Goal: Task Accomplishment & Management: Use online tool/utility

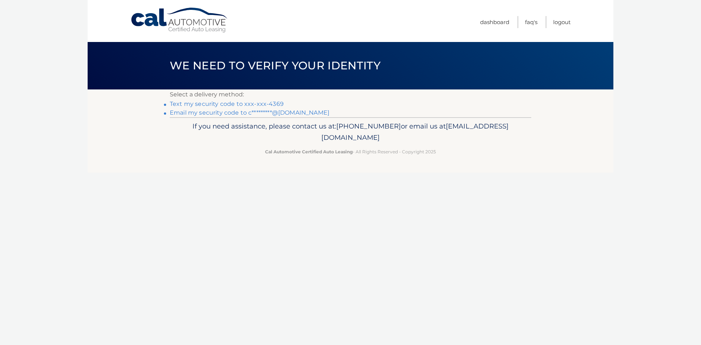
click at [232, 103] on link "Text my security code to xxx-xxx-4369" at bounding box center [227, 103] width 114 height 7
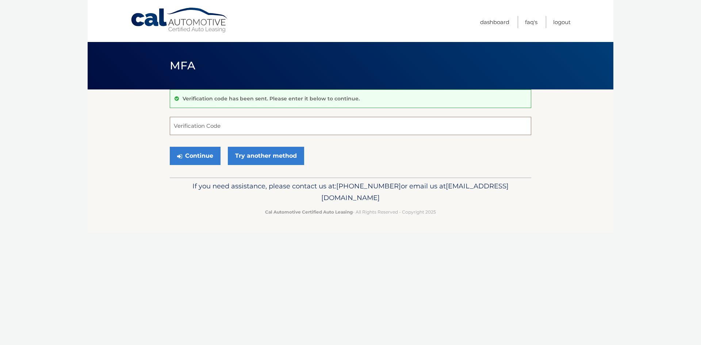
click at [208, 125] on input "Verification Code" at bounding box center [350, 126] width 361 height 18
type input "645468"
click at [209, 153] on button "Continue" at bounding box center [195, 156] width 51 height 18
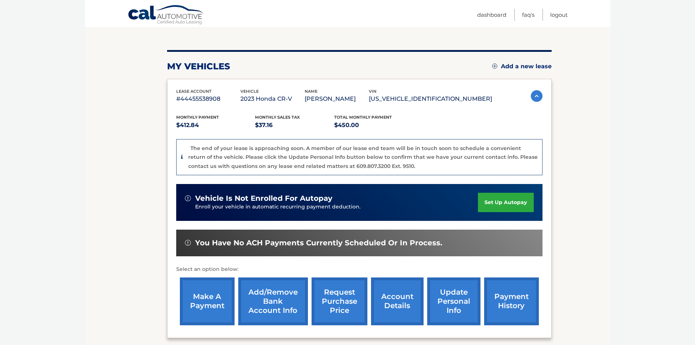
scroll to position [73, 0]
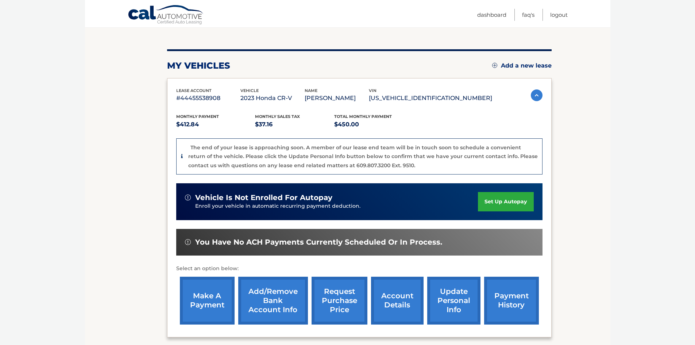
click at [199, 299] on link "make a payment" at bounding box center [207, 301] width 55 height 48
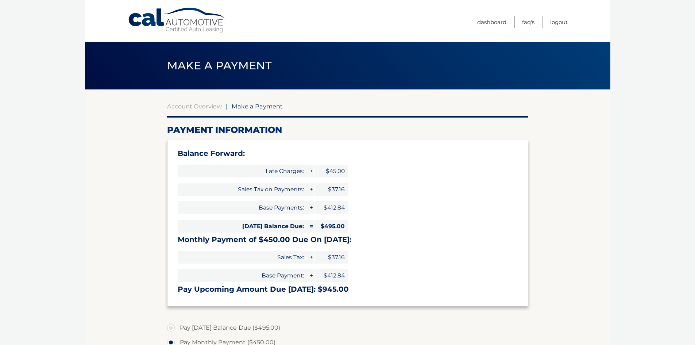
select select "ODkxN2I5NzgtMzQ5MC00MWE2LWE3YjEtZWFlMTY1ZjIxNDgx"
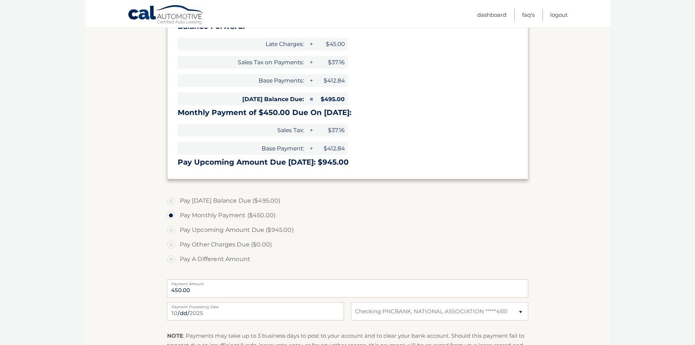
scroll to position [110, 0]
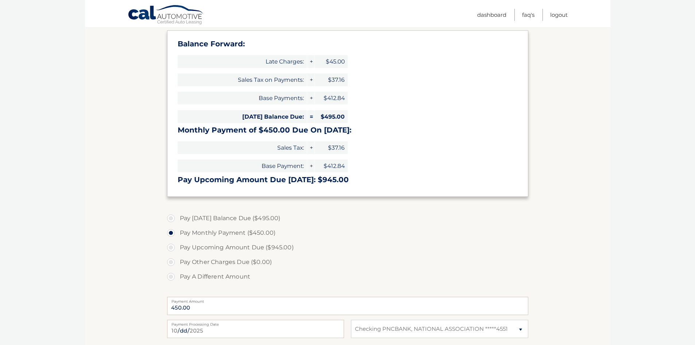
drag, startPoint x: 170, startPoint y: 219, endPoint x: 174, endPoint y: 221, distance: 4.6
click at [171, 219] on label "Pay Today's Balance Due ($495.00)" at bounding box center [347, 218] width 361 height 15
click at [171, 219] on input "Pay Today's Balance Due ($495.00)" at bounding box center [173, 217] width 7 height 12
radio input "true"
type input "495.00"
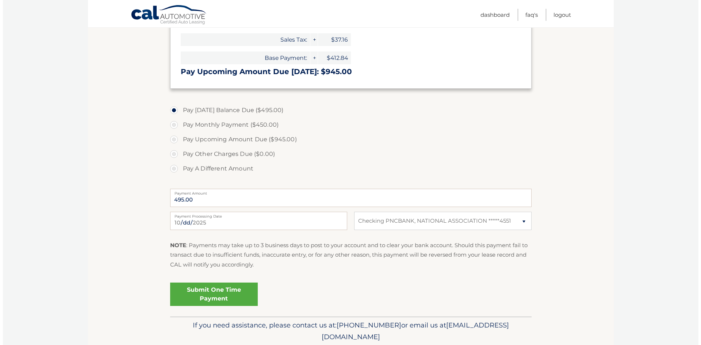
scroll to position [219, 0]
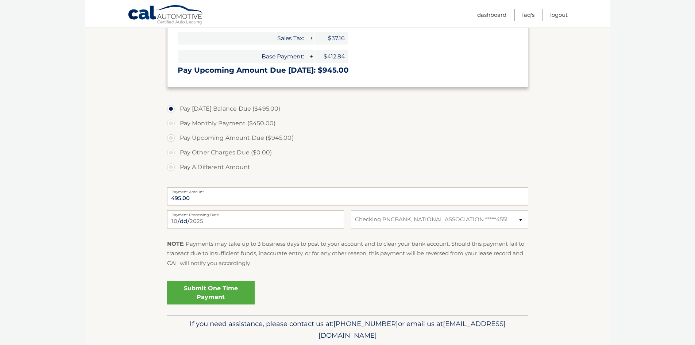
click at [215, 296] on link "Submit One Time Payment" at bounding box center [211, 292] width 88 height 23
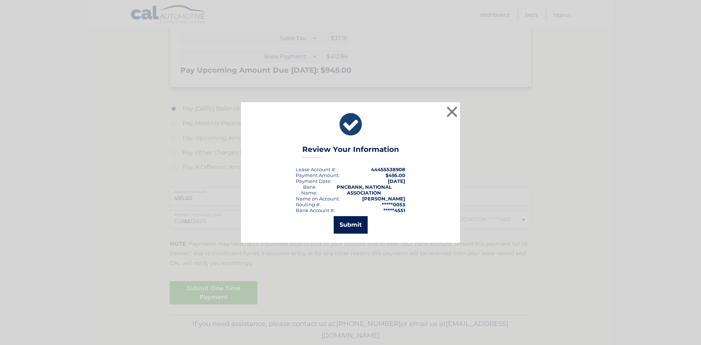
click at [353, 226] on button "Submit" at bounding box center [351, 225] width 34 height 18
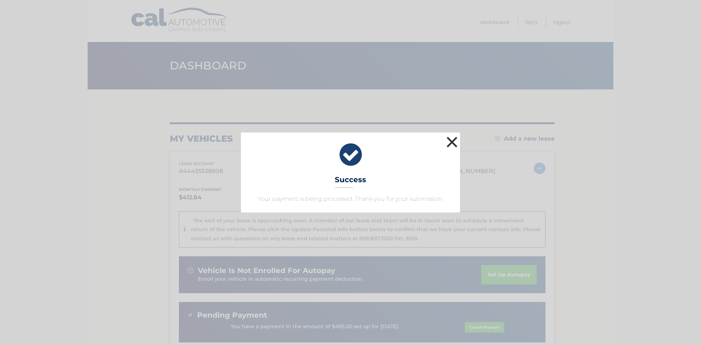
click at [448, 142] on button "×" at bounding box center [452, 142] width 15 height 15
